Goal: Task Accomplishment & Management: Complete application form

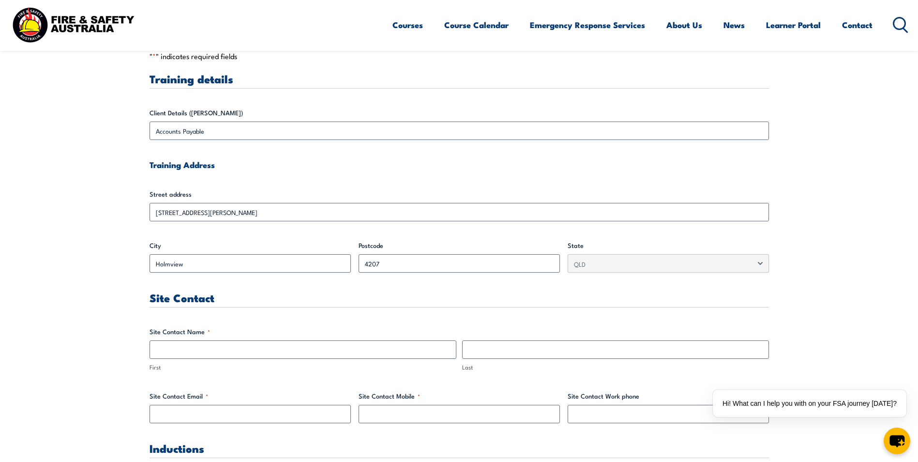
scroll to position [290, 0]
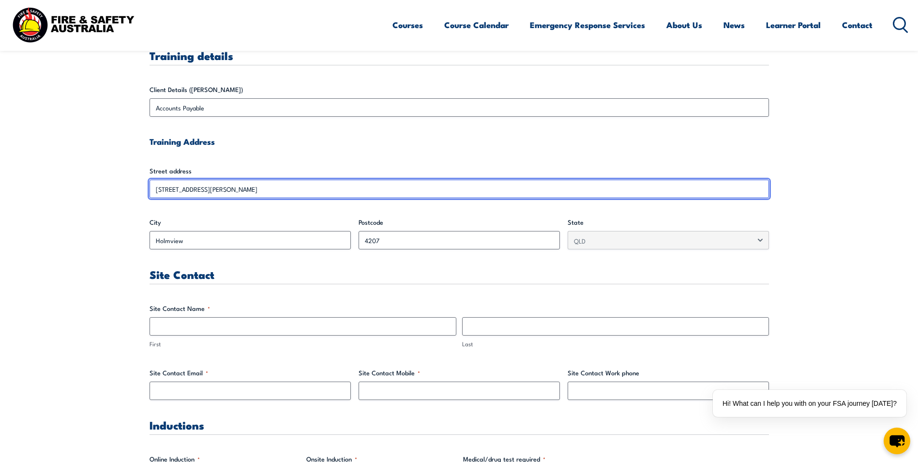
click at [235, 190] on input "[STREET_ADDRESS][PERSON_NAME]" at bounding box center [459, 189] width 619 height 18
drag, startPoint x: 216, startPoint y: 189, endPoint x: 133, endPoint y: 186, distance: 83.8
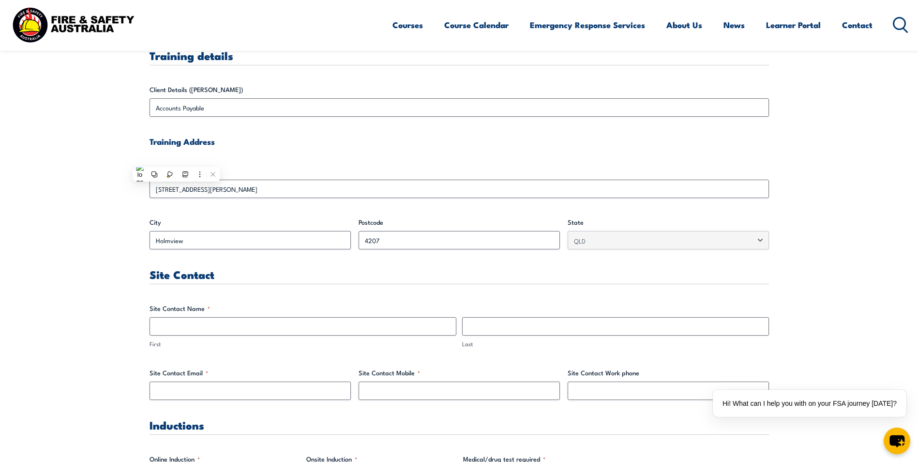
click at [279, 274] on h3 "Site Contact" at bounding box center [459, 274] width 619 height 11
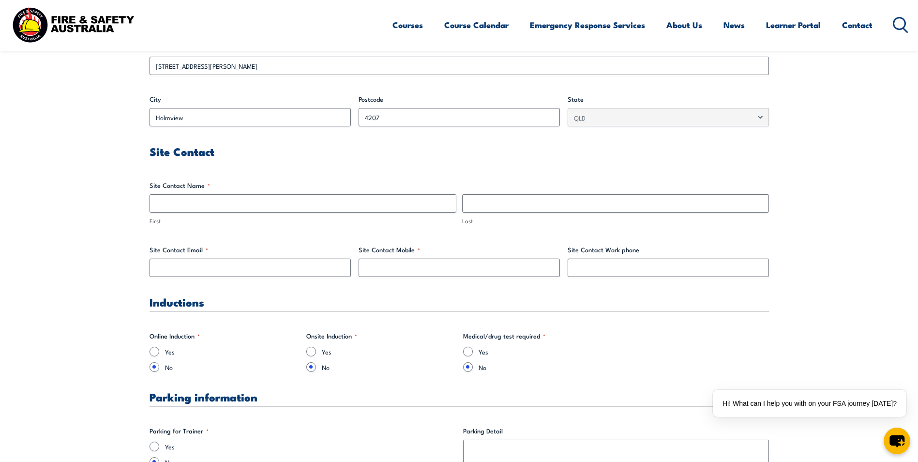
scroll to position [435, 0]
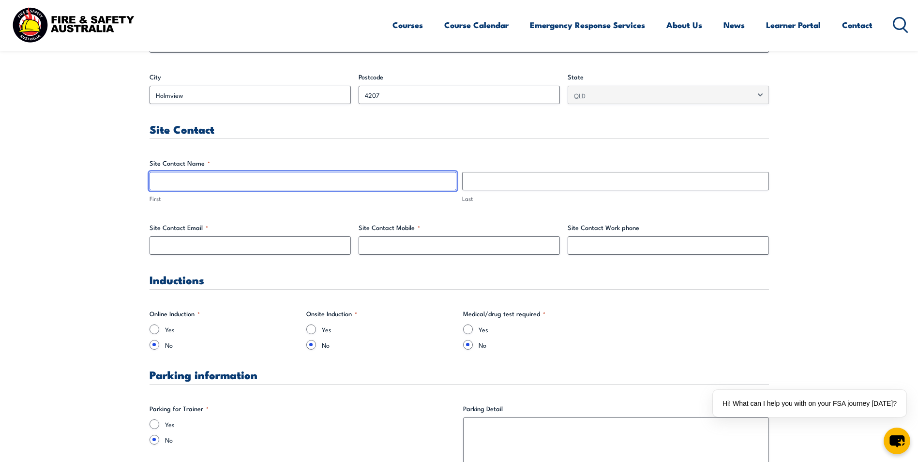
click at [207, 180] on input "First" at bounding box center [303, 181] width 307 height 18
type input "[PERSON_NAME]"
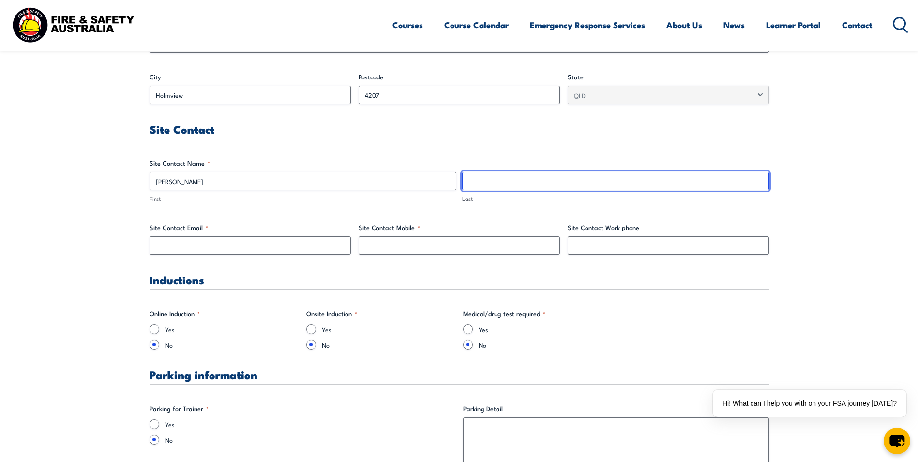
type input "[PERSON_NAME]"
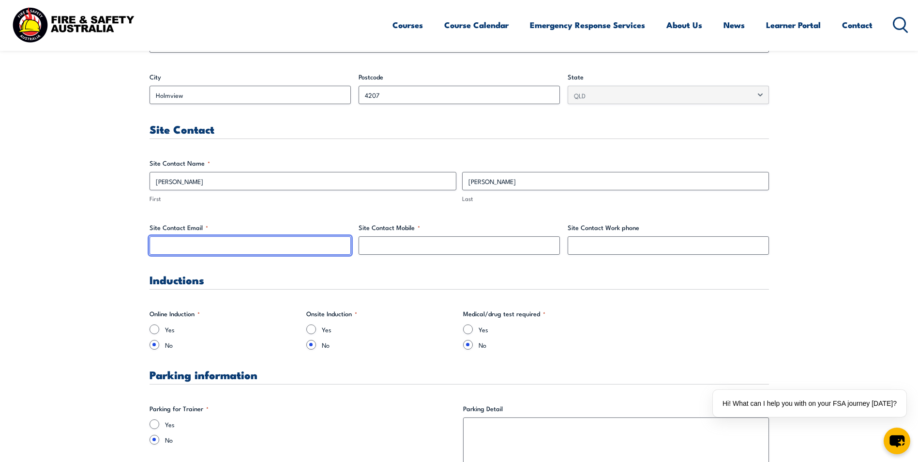
click at [195, 242] on input "Site Contact Email *" at bounding box center [250, 245] width 201 height 18
type input "[EMAIL_ADDRESS][DOMAIN_NAME]"
type input "0733825177"
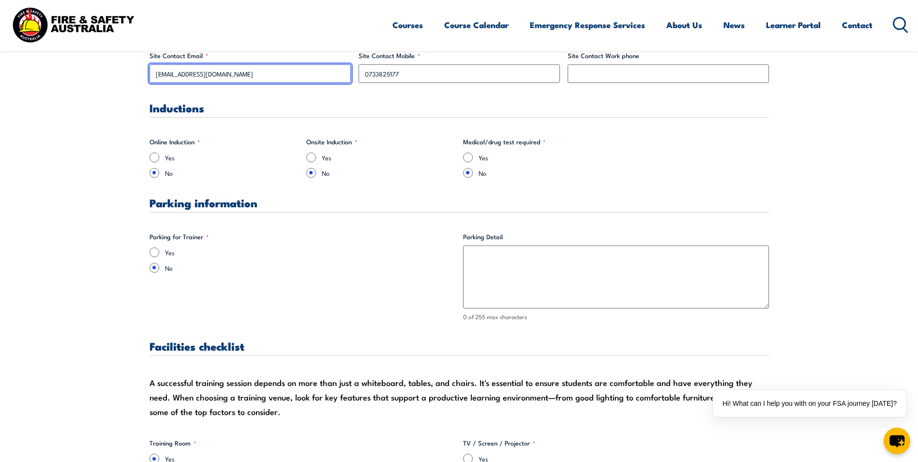
scroll to position [629, 0]
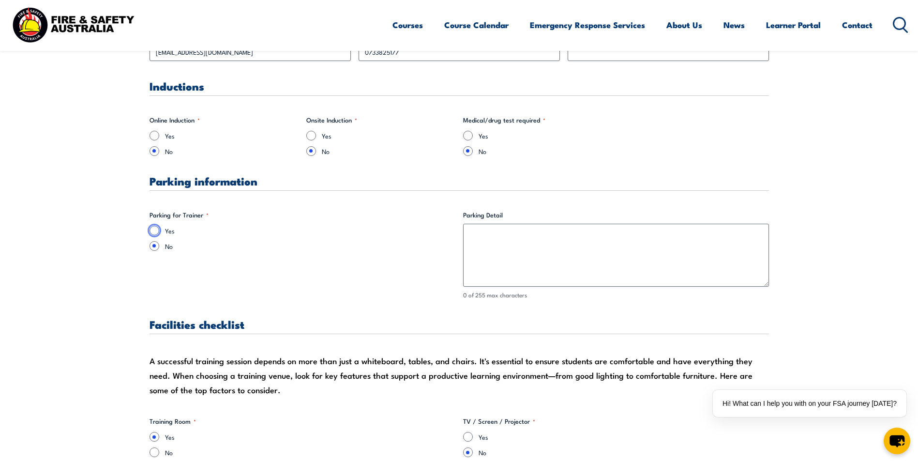
click at [152, 228] on input "Yes" at bounding box center [155, 230] width 10 height 10
radio input "true"
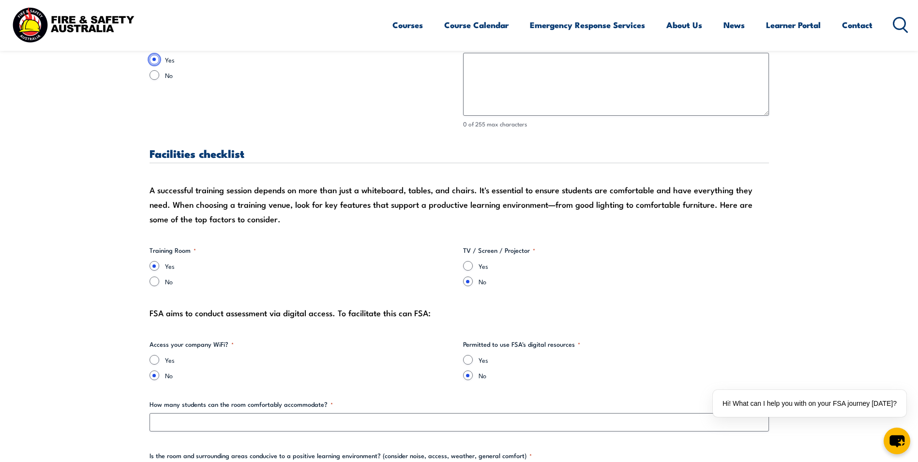
scroll to position [823, 0]
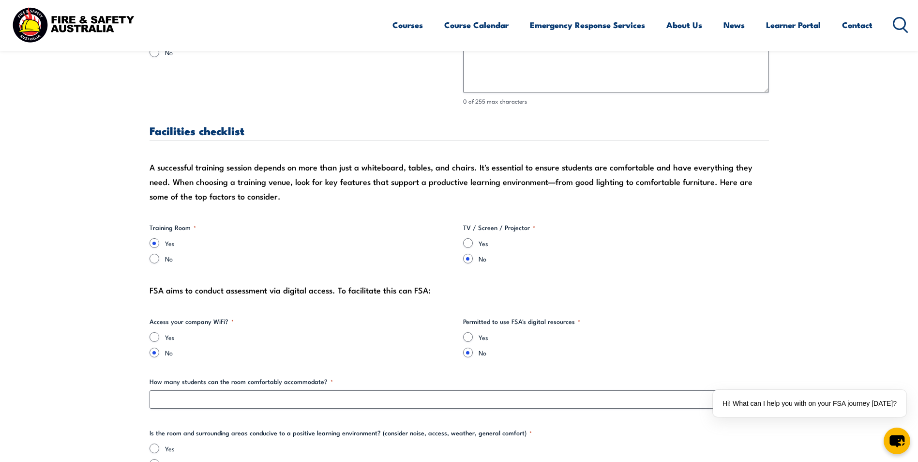
click at [472, 248] on div "Yes" at bounding box center [616, 243] width 306 height 10
click at [469, 243] on input "Yes" at bounding box center [468, 243] width 10 height 10
radio input "true"
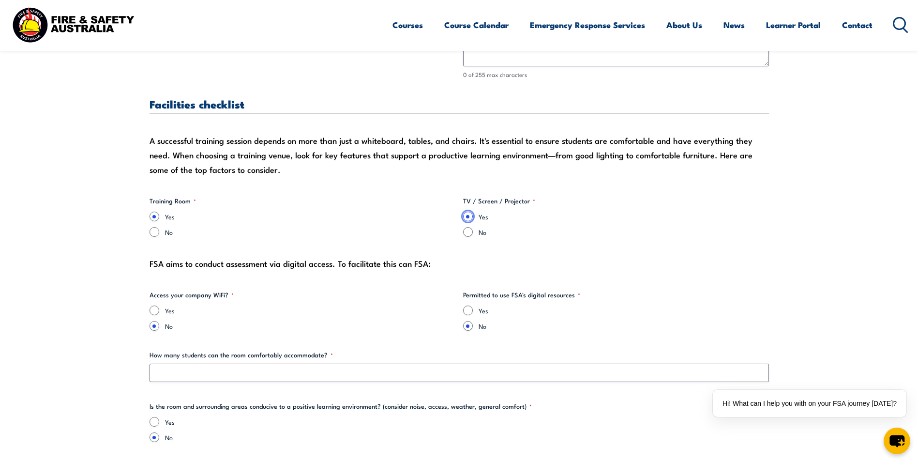
scroll to position [871, 0]
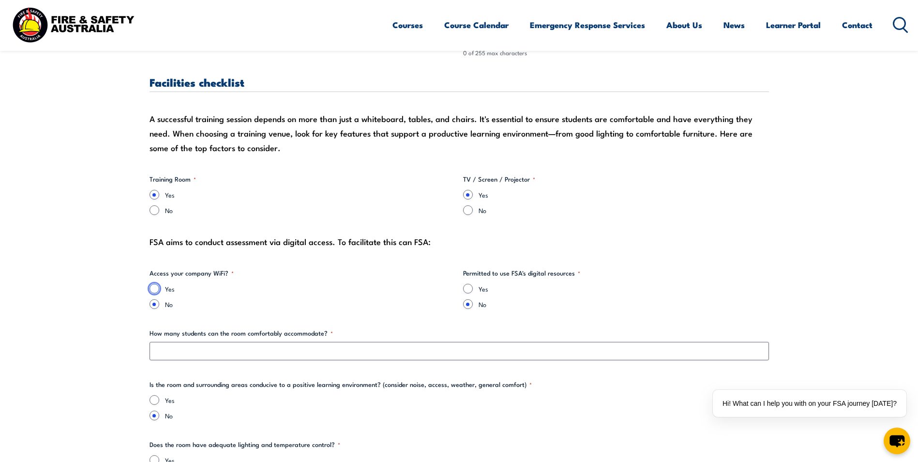
click at [156, 287] on input "Yes" at bounding box center [155, 289] width 10 height 10
radio input "true"
click at [472, 288] on input "Yes" at bounding box center [468, 289] width 10 height 10
radio input "true"
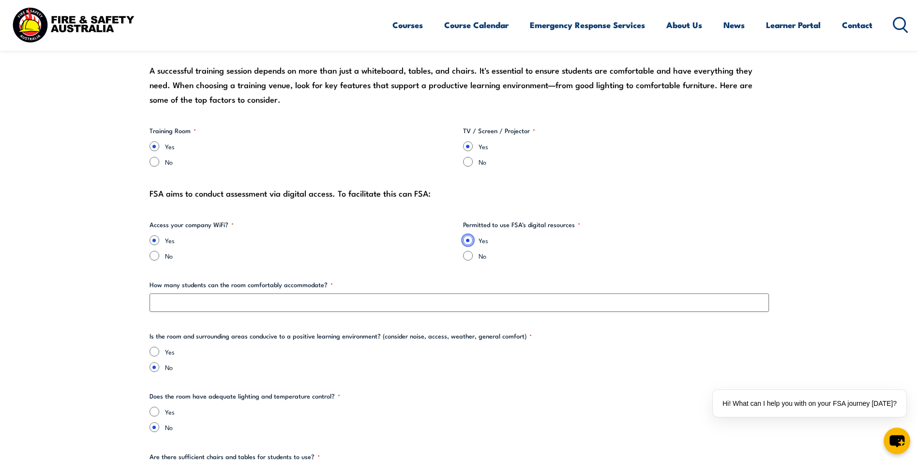
scroll to position [968, 0]
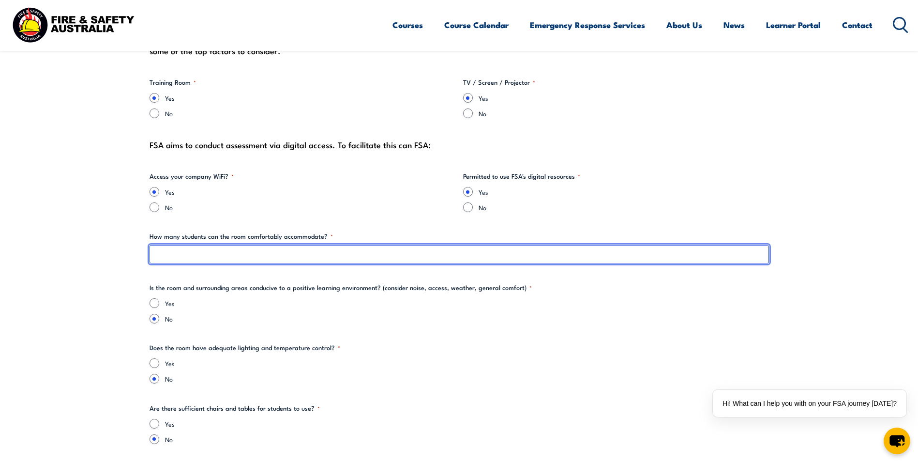
click at [363, 255] on input "How many students can the room comfortably accommodate? *" at bounding box center [459, 254] width 619 height 18
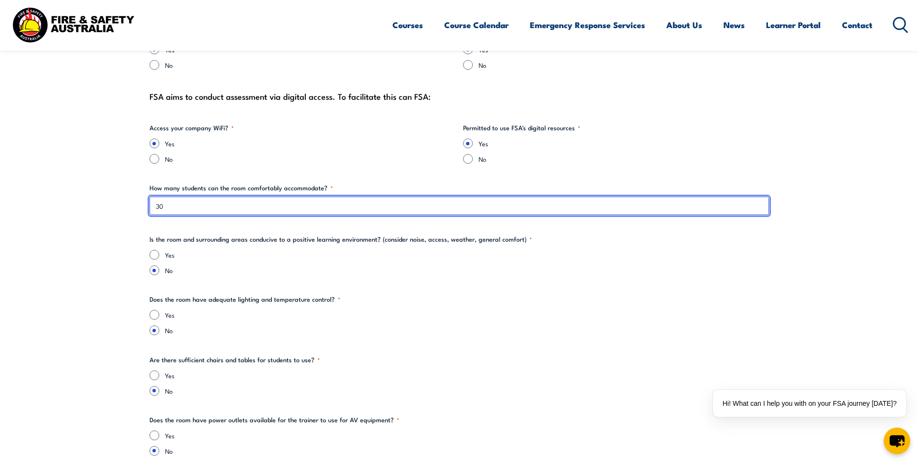
scroll to position [1065, 0]
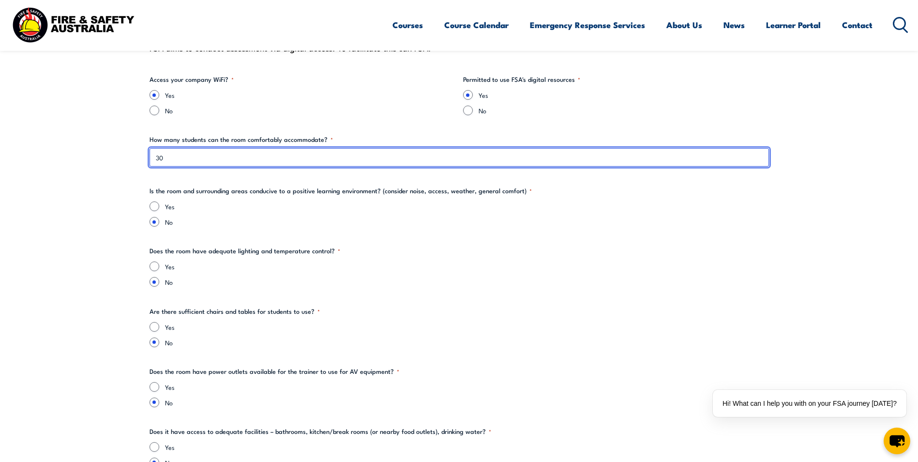
type input "30"
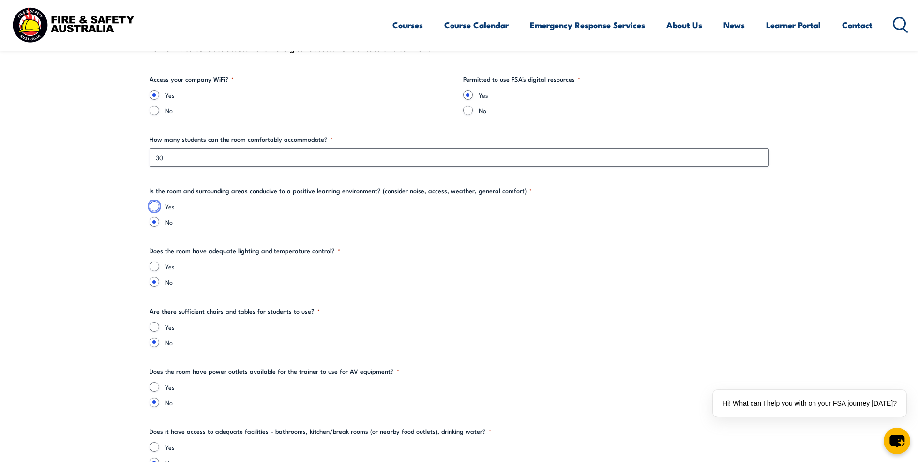
click at [156, 206] on input "Yes" at bounding box center [155, 206] width 10 height 10
radio input "true"
click at [156, 266] on input "Yes" at bounding box center [155, 266] width 10 height 10
radio input "true"
click at [155, 326] on input "Yes" at bounding box center [155, 327] width 10 height 10
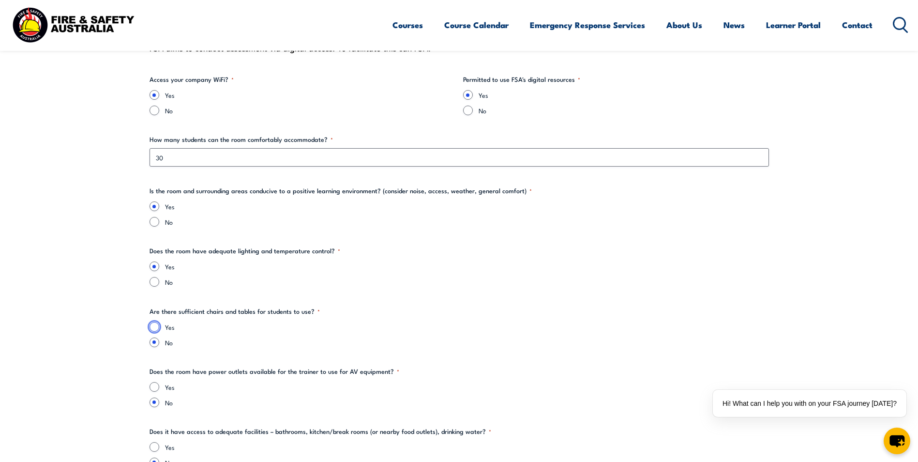
radio input "true"
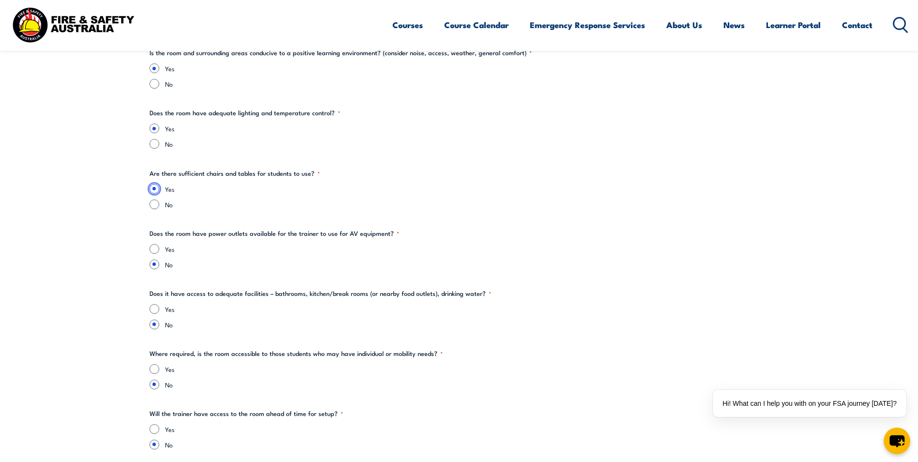
scroll to position [1210, 0]
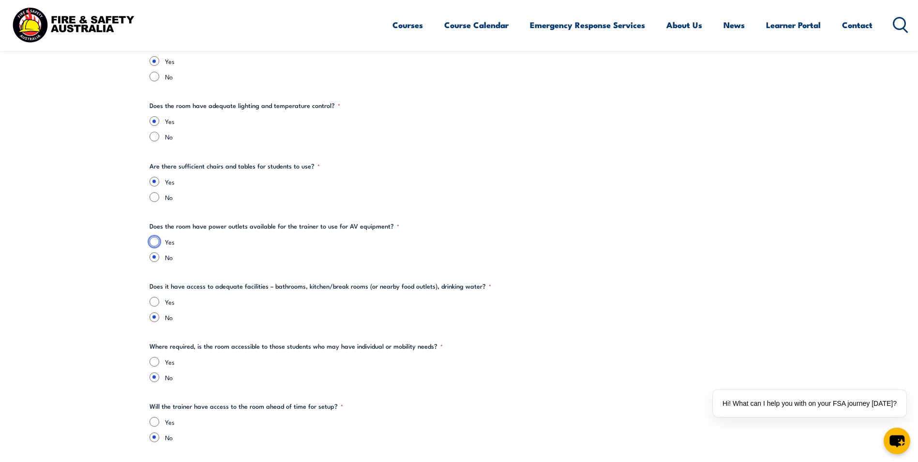
click at [155, 244] on input "Yes" at bounding box center [155, 242] width 10 height 10
radio input "true"
click at [156, 302] on input "Yes" at bounding box center [155, 302] width 10 height 10
radio input "true"
click at [155, 361] on input "Yes" at bounding box center [155, 362] width 10 height 10
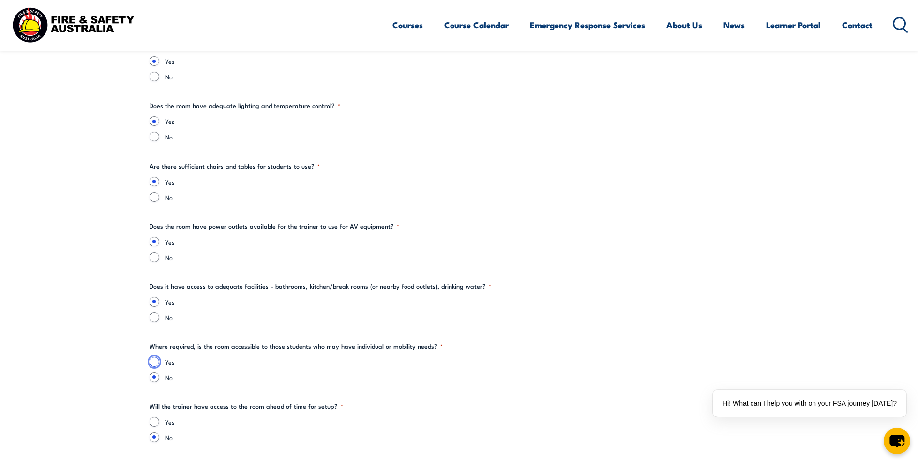
radio input "true"
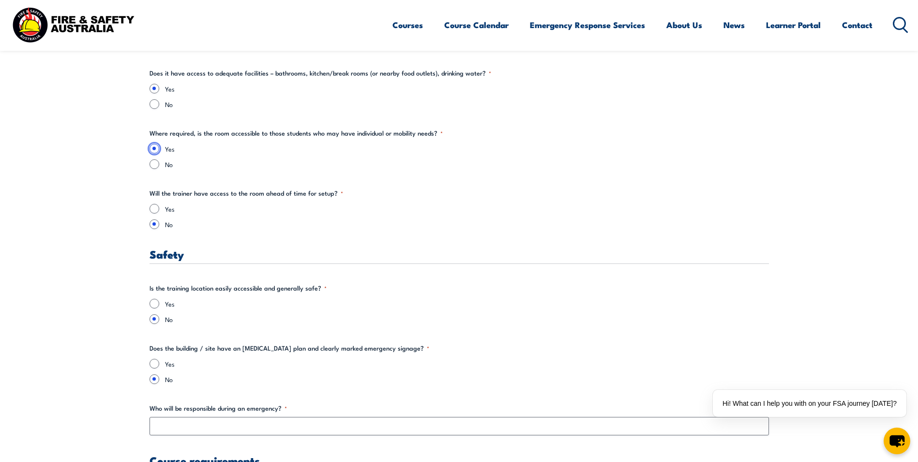
scroll to position [1452, 0]
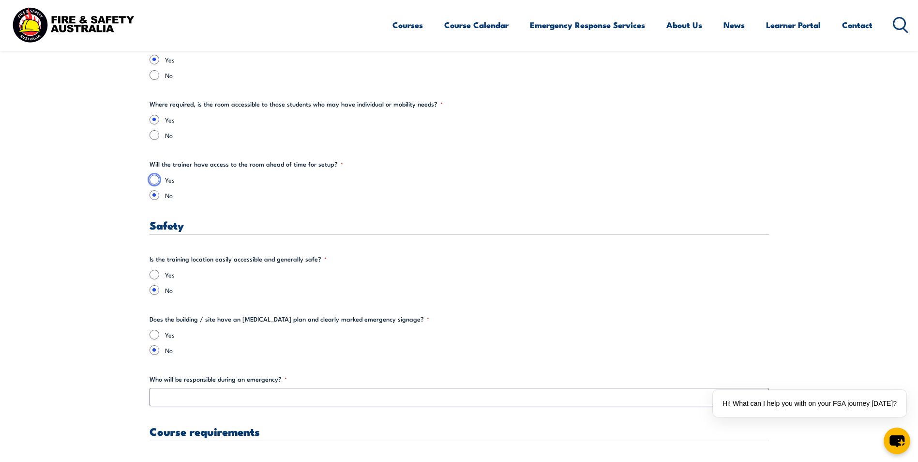
click at [156, 179] on input "Yes" at bounding box center [155, 180] width 10 height 10
radio input "true"
click at [153, 273] on input "Yes" at bounding box center [155, 275] width 10 height 10
radio input "true"
click at [156, 332] on input "Yes" at bounding box center [155, 335] width 10 height 10
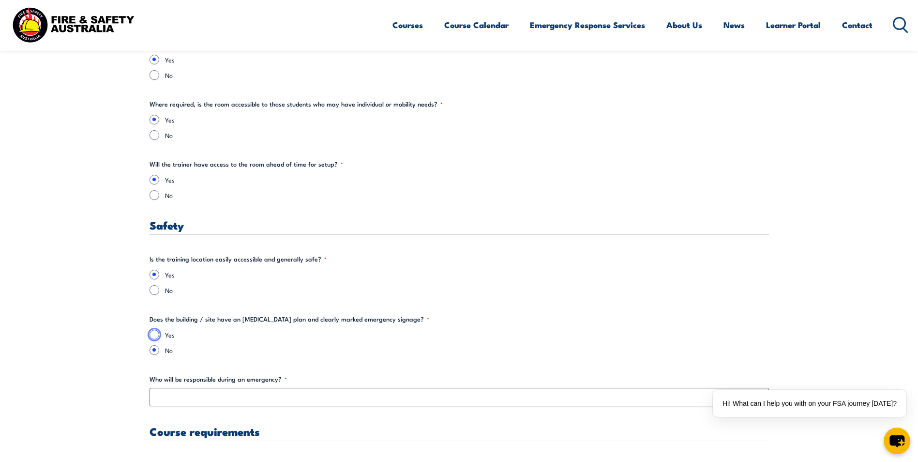
radio input "true"
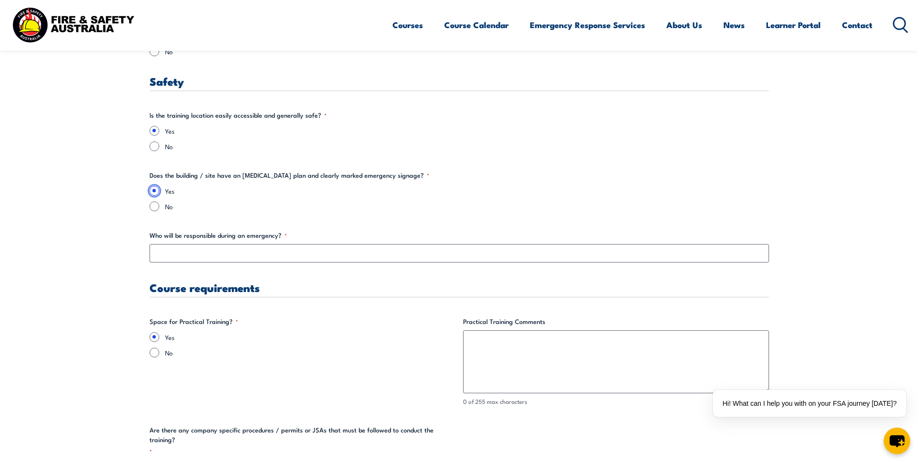
scroll to position [1597, 0]
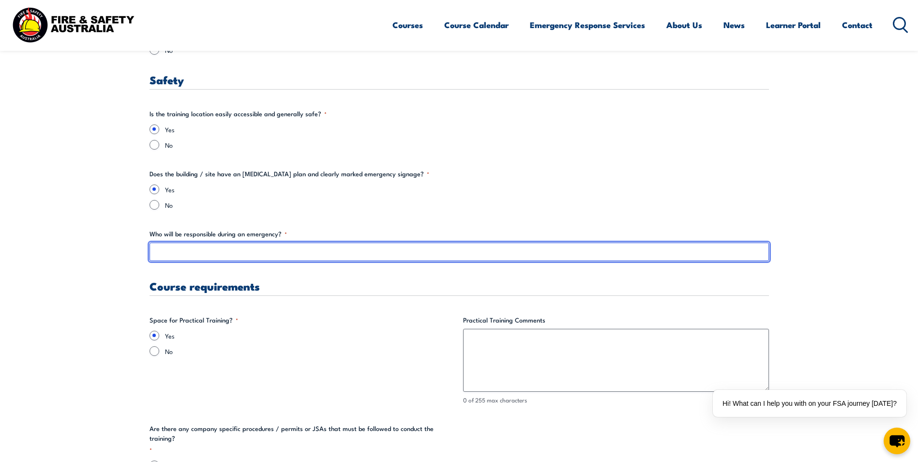
click at [165, 255] on input "Who will be responsible during an emergency? *" at bounding box center [459, 251] width 619 height 18
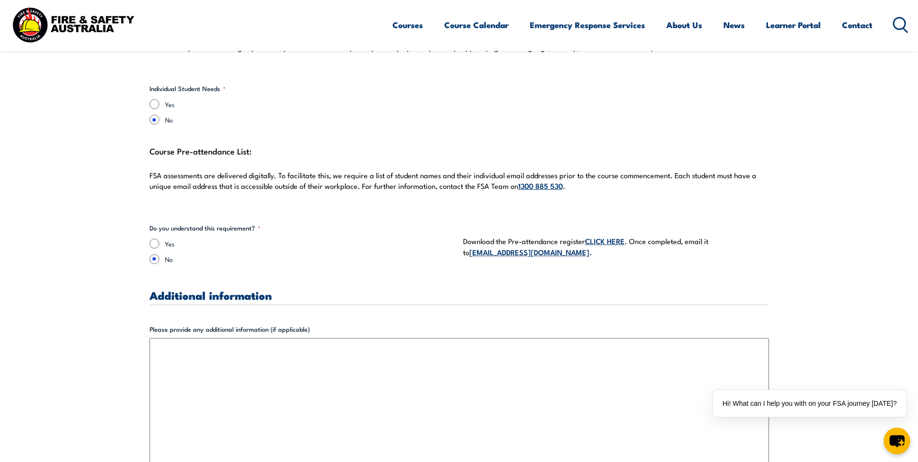
scroll to position [2564, 0]
type input "[PERSON_NAME]"
click at [150, 238] on input "Yes" at bounding box center [155, 243] width 10 height 10
radio input "true"
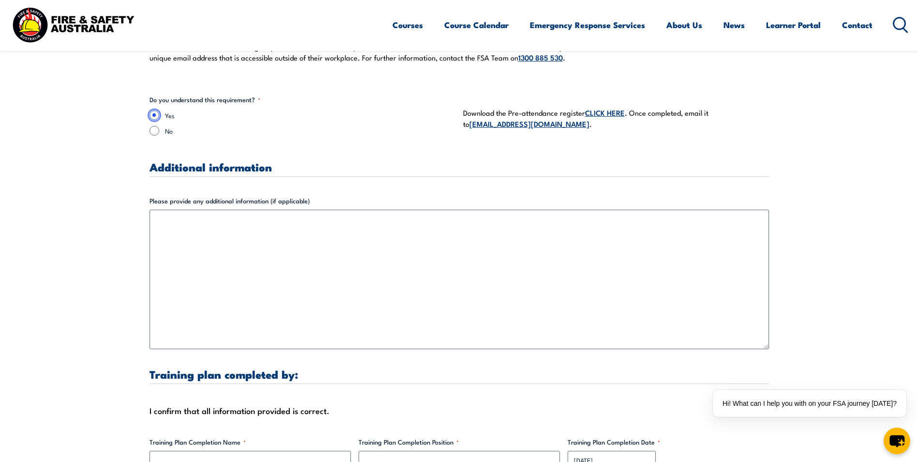
scroll to position [2710, 0]
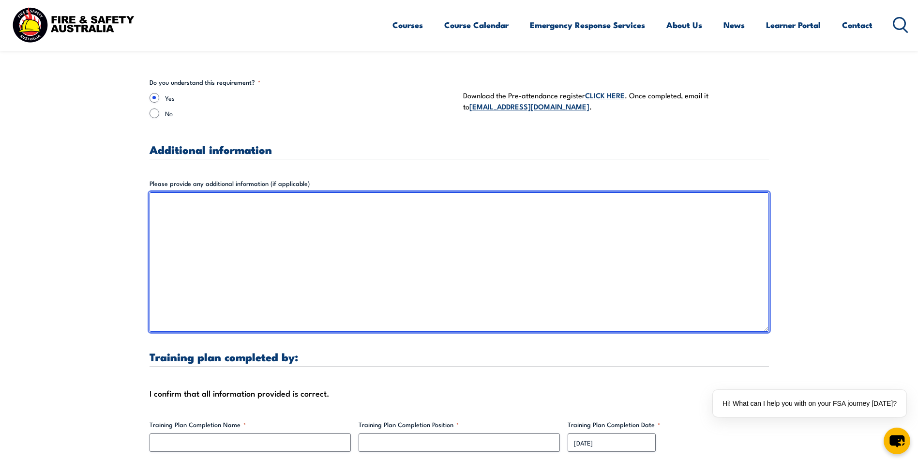
click at [159, 216] on textarea "Please provide any additional information (if applicable)" at bounding box center [459, 261] width 619 height 139
drag, startPoint x: 375, startPoint y: 193, endPoint x: 152, endPoint y: 190, distance: 222.6
click at [152, 192] on textarea "Please note training is at [GEOGRAPHIC_DATA], [STREET_ADDRESS]" at bounding box center [459, 261] width 619 height 139
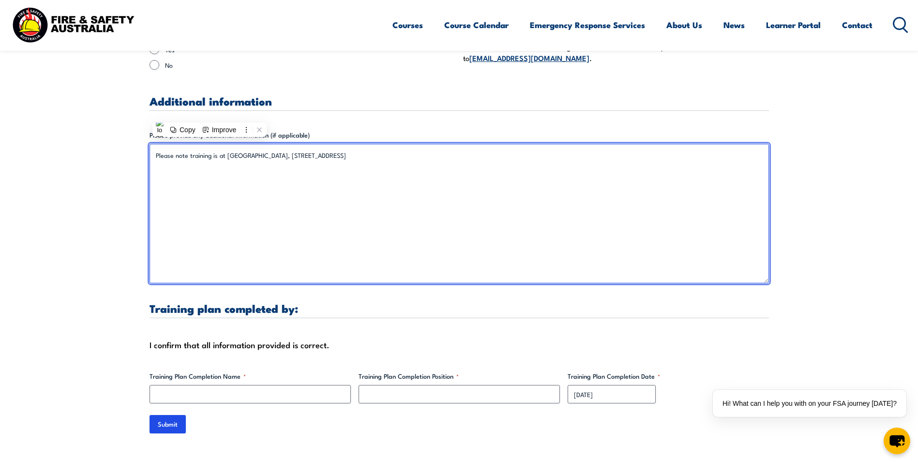
scroll to position [2806, 0]
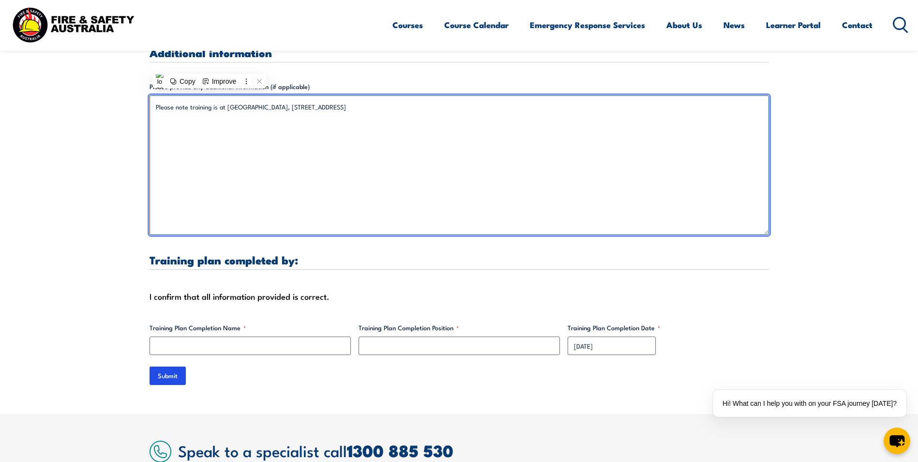
type textarea "Please note training is at [GEOGRAPHIC_DATA], [STREET_ADDRESS]"
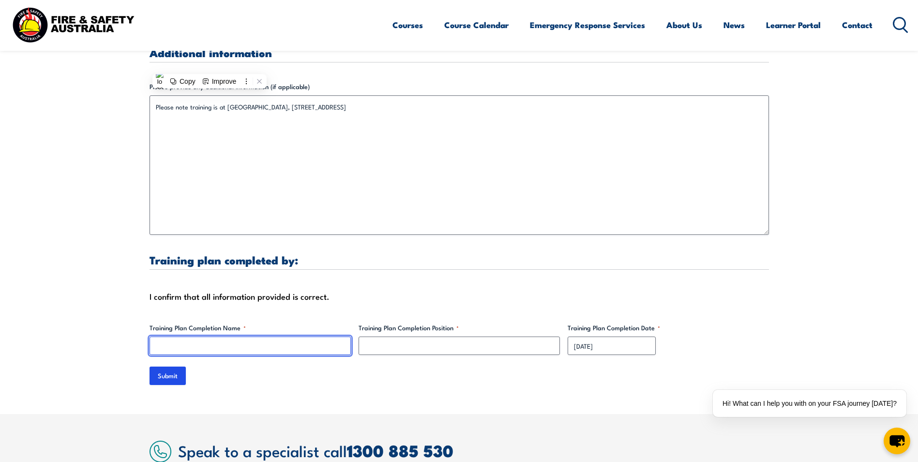
click at [261, 337] on input "Training Plan Completion Name *" at bounding box center [250, 345] width 201 height 18
type input "[PERSON_NAME]"
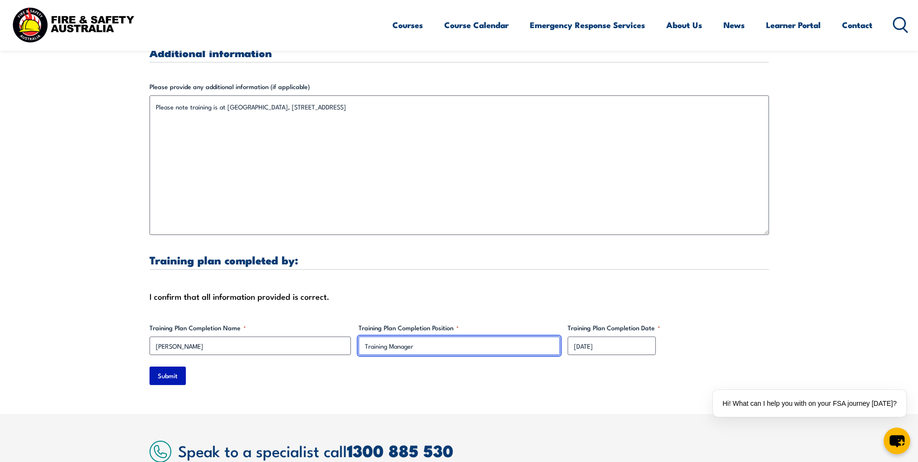
type input "Training Manager"
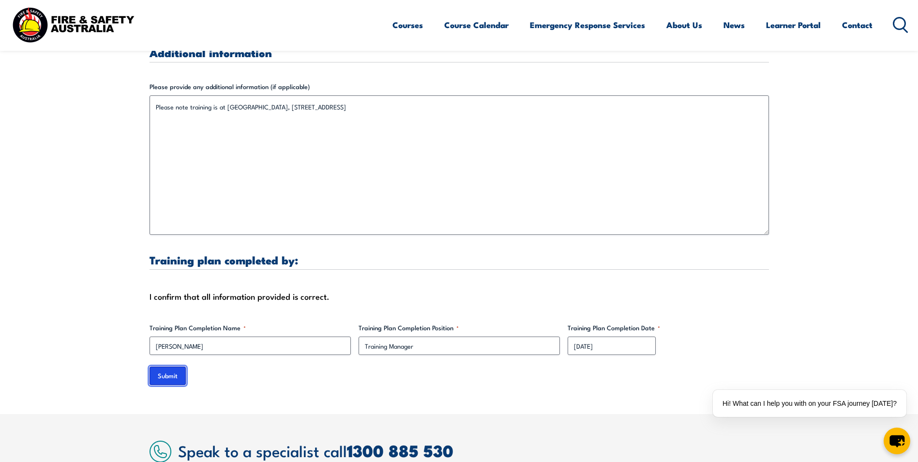
click at [164, 368] on input "Submit" at bounding box center [168, 375] width 36 height 18
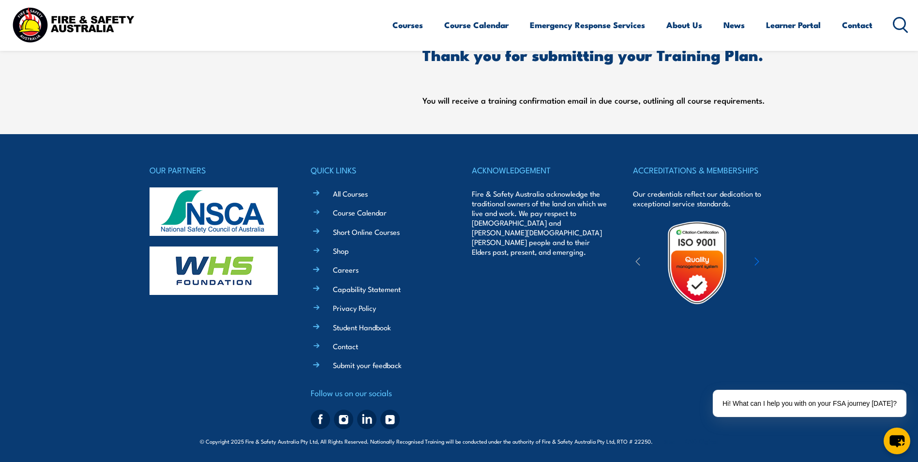
scroll to position [0, 0]
